Goal: Find specific page/section: Find specific page/section

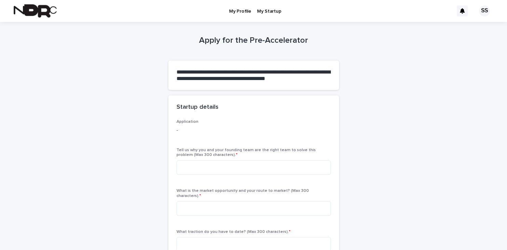
click at [264, 11] on p "My Startup" at bounding box center [269, 7] width 24 height 14
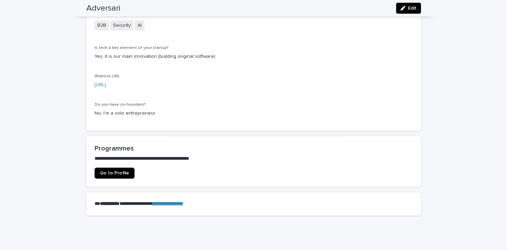
scroll to position [320, 0]
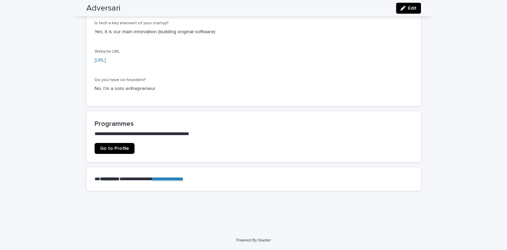
click at [108, 151] on link "Go to Profile" at bounding box center [115, 148] width 40 height 11
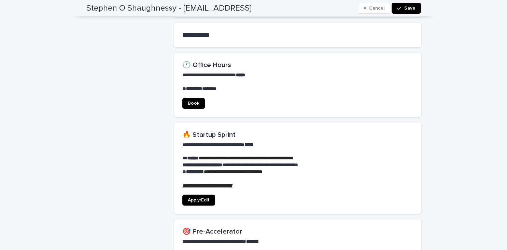
scroll to position [472, 0]
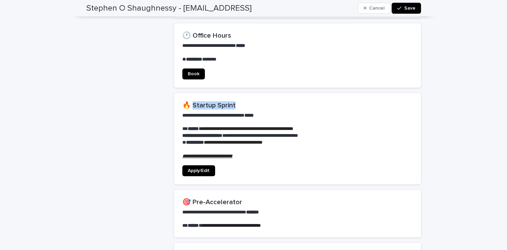
drag, startPoint x: 194, startPoint y: 99, endPoint x: 255, endPoint y: 103, distance: 61.3
click at [255, 103] on h2 "🔥 Startup Sprint" at bounding box center [297, 105] width 231 height 8
copy h2 "tartup Sprint"
